Goal: Transaction & Acquisition: Purchase product/service

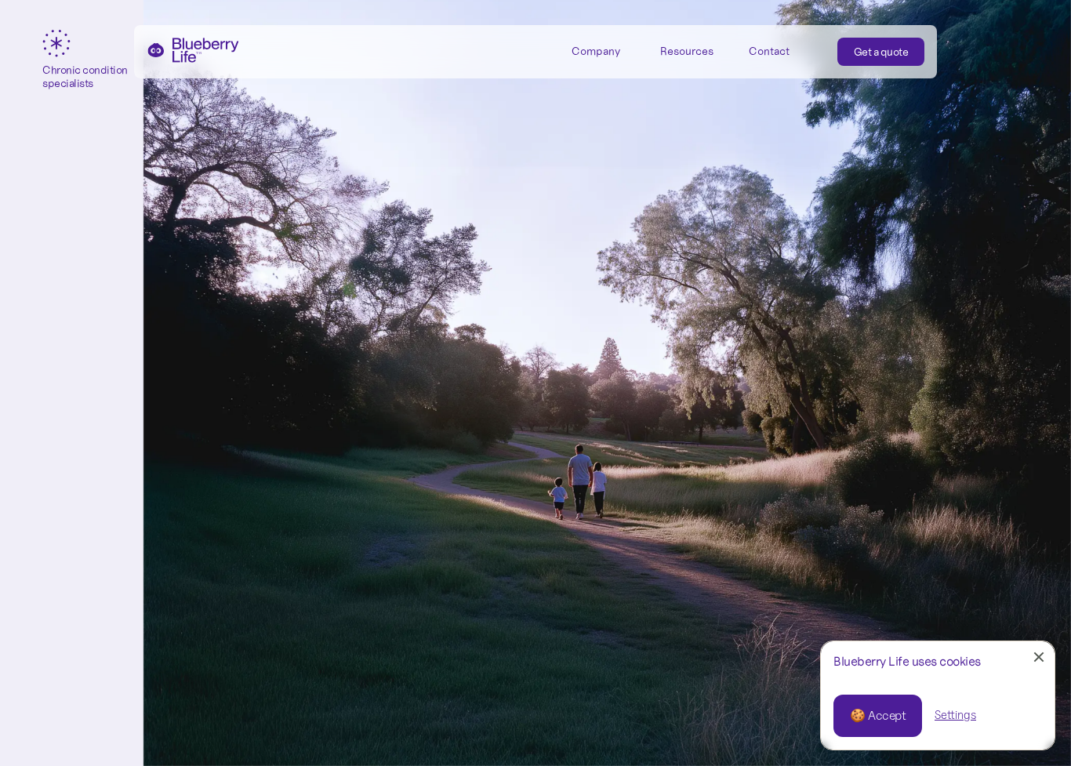
scroll to position [566, 0]
click at [905, 696] on div "🍪 Accept" at bounding box center [878, 715] width 56 height 17
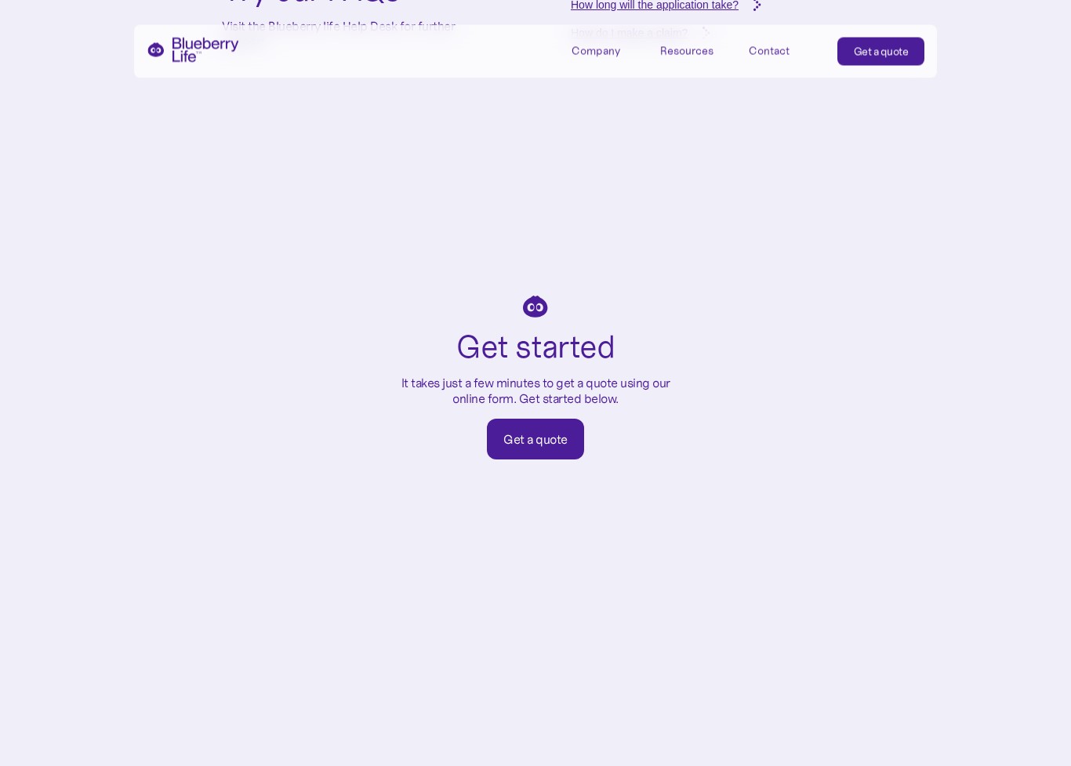
scroll to position [6598, 0]
click at [569, 436] on link "Get a quote" at bounding box center [535, 439] width 97 height 41
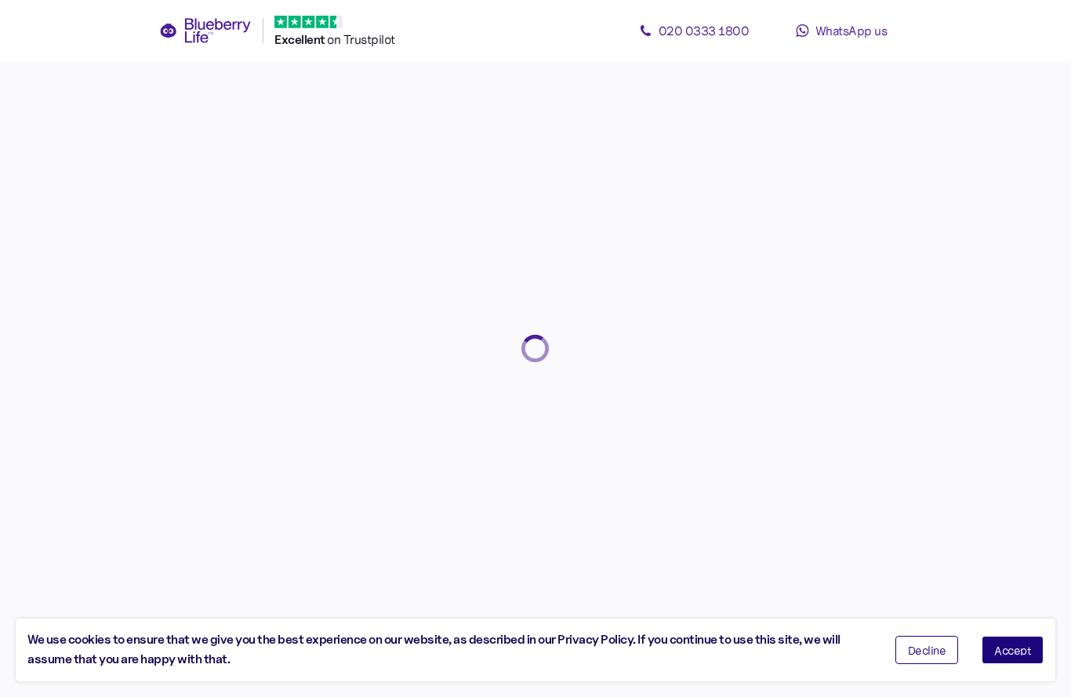
click at [1031, 646] on button "Accept" at bounding box center [1012, 650] width 62 height 28
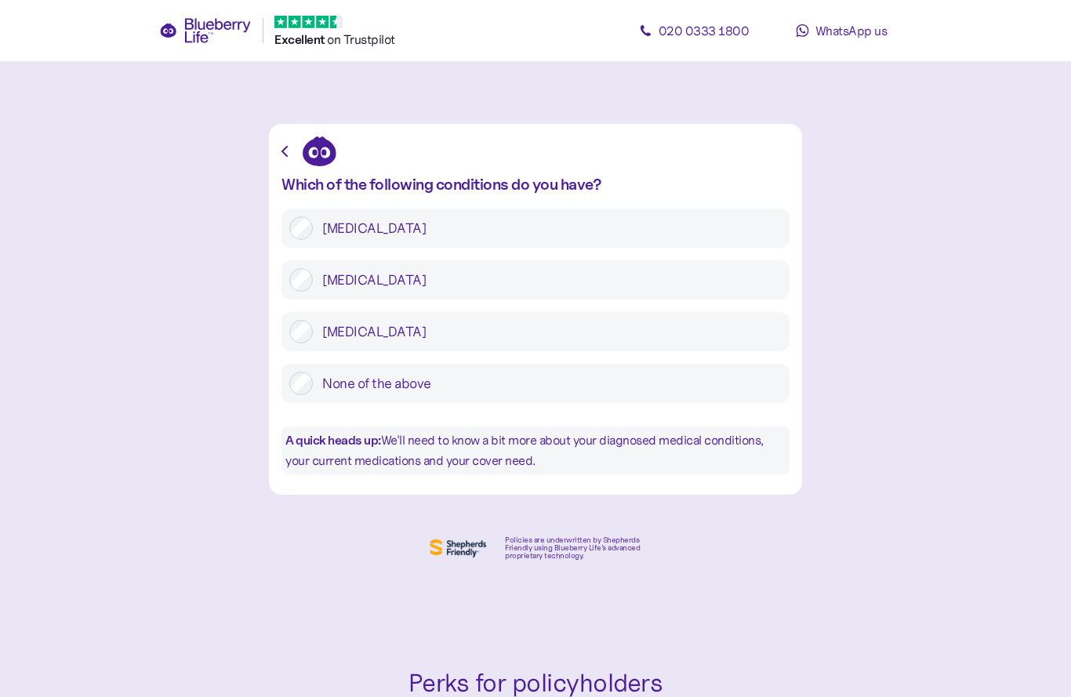
click at [319, 281] on label "Type 2 diabetes" at bounding box center [547, 280] width 469 height 24
